Goal: Check status: Check status

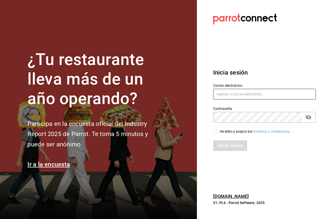
type input "lilianamedrano@playabichis.mx"
click at [215, 131] on input "He leído y acepto los Términos y condiciones." at bounding box center [215, 131] width 5 height 5
checkbox input "true"
click at [230, 149] on button "Iniciar sesión" at bounding box center [230, 146] width 35 height 11
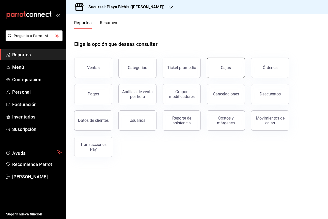
click at [231, 70] on link "Cajas" at bounding box center [226, 68] width 38 height 20
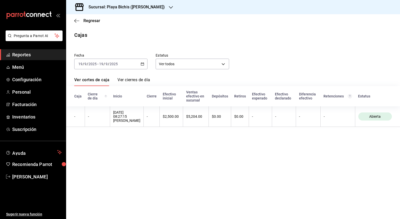
click at [142, 63] on icon "button" at bounding box center [143, 64] width 4 height 4
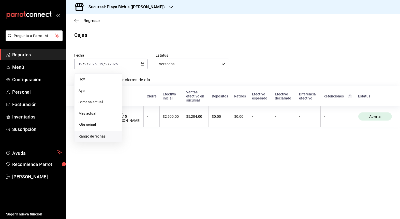
click at [98, 137] on span "Rango de fechas" at bounding box center [98, 136] width 39 height 5
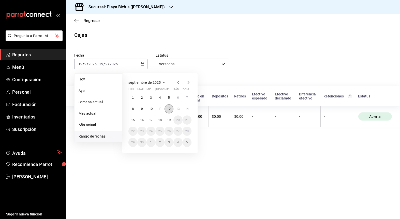
click at [169, 110] on abbr "12" at bounding box center [168, 109] width 3 height 4
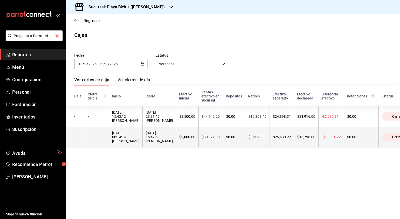
click at [173, 140] on div "[DATE] 15:42:50 [PERSON_NAME]" at bounding box center [159, 137] width 27 height 12
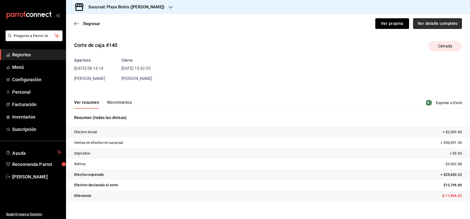
click at [328, 21] on button "Ver detalle completo" at bounding box center [438, 23] width 49 height 11
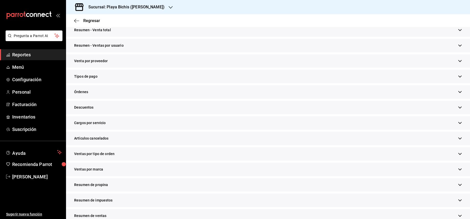
scroll to position [112, 0]
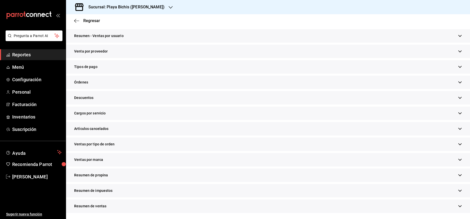
click at [100, 66] on div "Tipos de pago" at bounding box center [268, 66] width 404 height 13
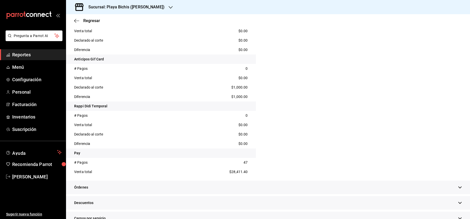
scroll to position [217, 0]
